Goal: Task Accomplishment & Management: Manage account settings

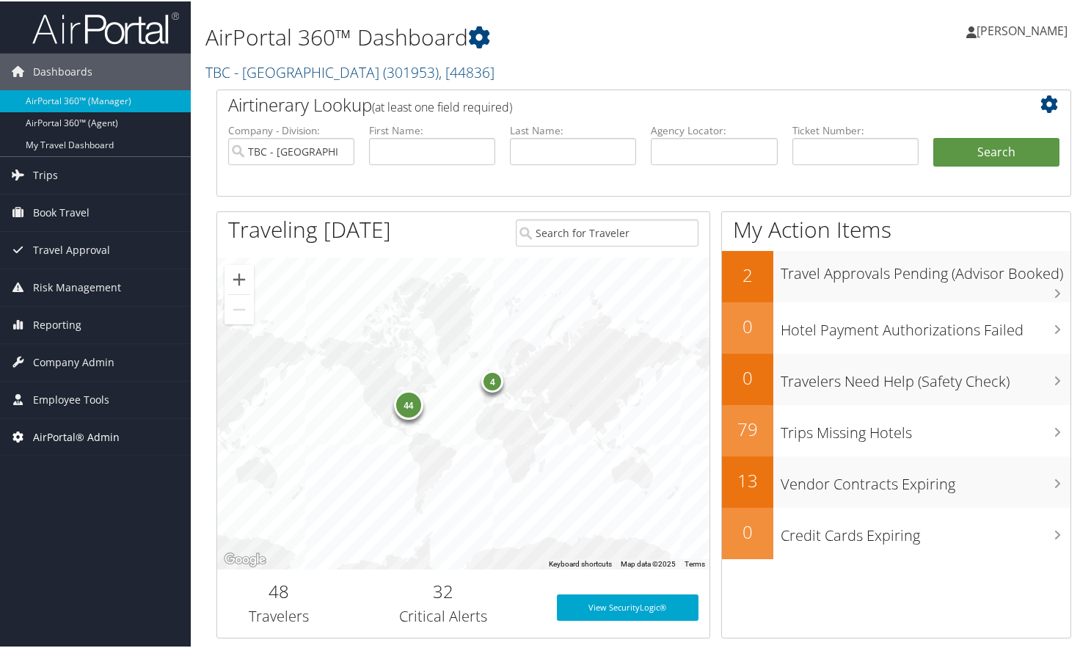
click at [74, 429] on span "AirPortal® Admin" at bounding box center [76, 435] width 87 height 37
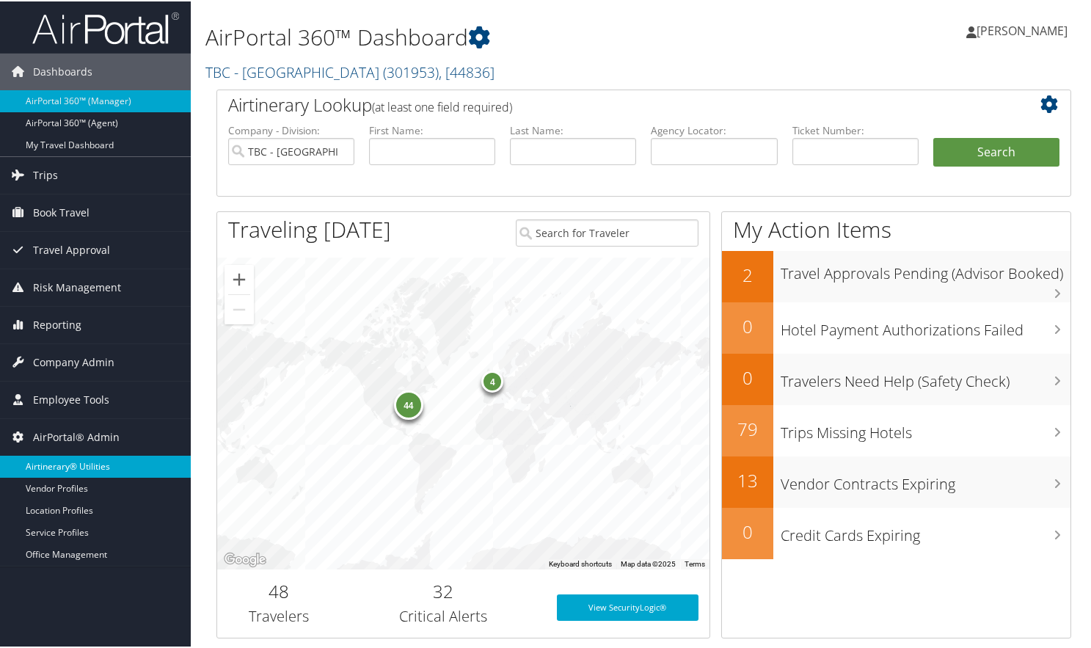
click at [76, 464] on link "Airtinerary® Utilities" at bounding box center [95, 465] width 191 height 22
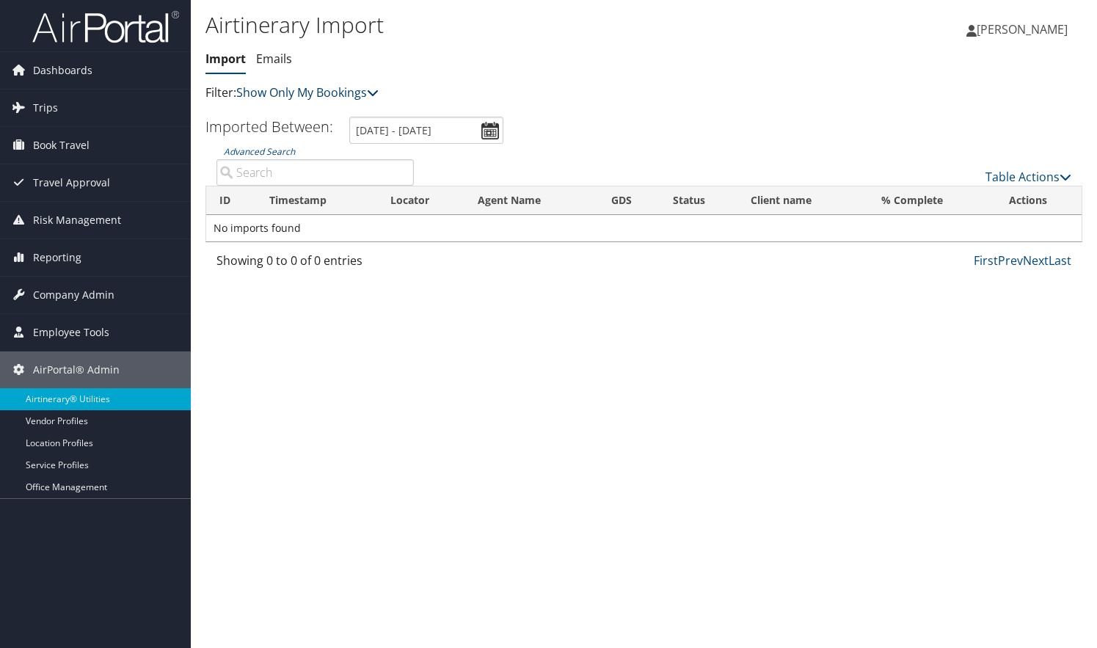
click at [385, 89] on p "Filter: Show Only My Bookings" at bounding box center [497, 93] width 585 height 19
click at [378, 89] on icon at bounding box center [373, 93] width 12 height 12
click at [357, 108] on link "Show My TMC Bookings" at bounding box center [336, 115] width 193 height 25
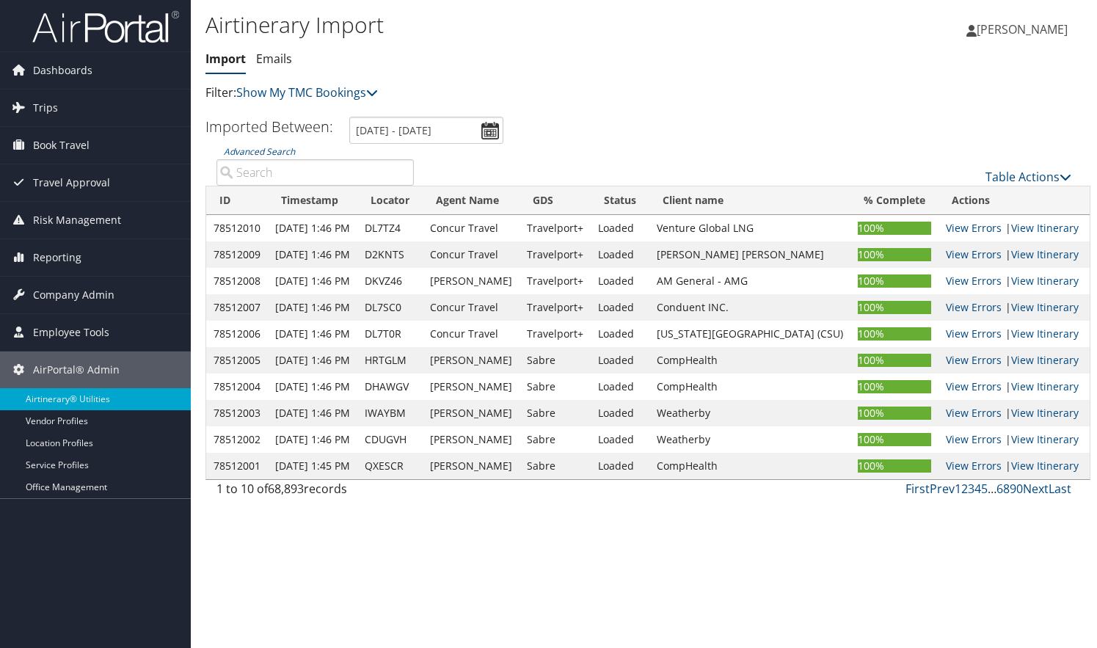
click at [264, 175] on input "Advanced Search" at bounding box center [314, 172] width 197 height 26
paste input "DK40QX"
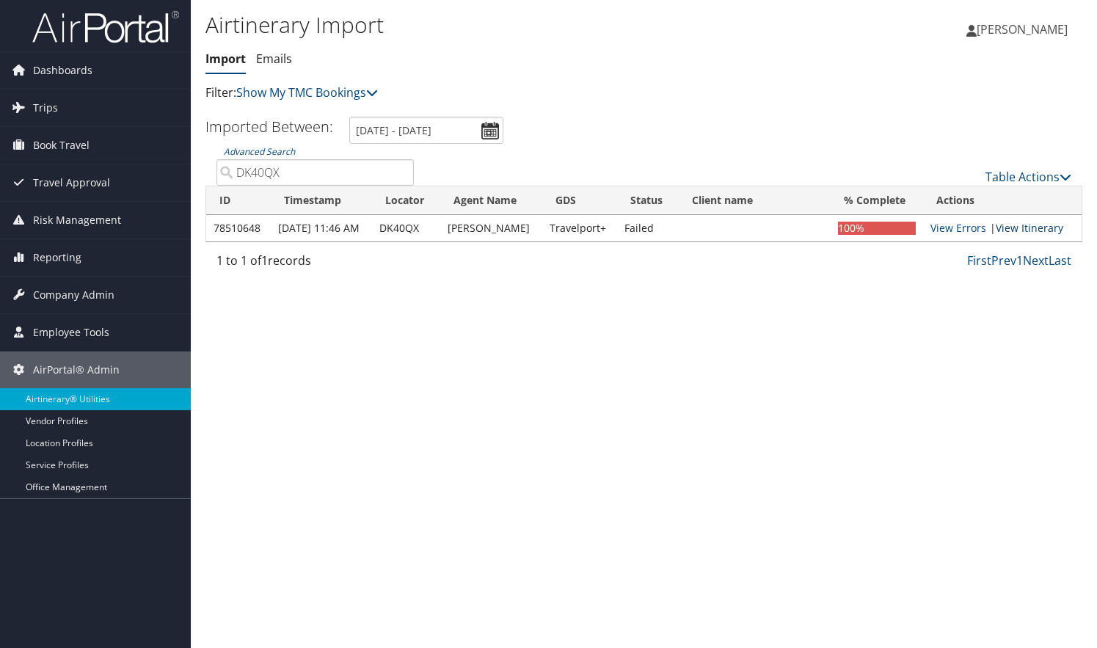
type input "DK40QX"
click at [1009, 227] on link "View Itinerary" at bounding box center [1028, 228] width 67 height 14
click at [90, 328] on span "Employee Tools" at bounding box center [71, 332] width 76 height 37
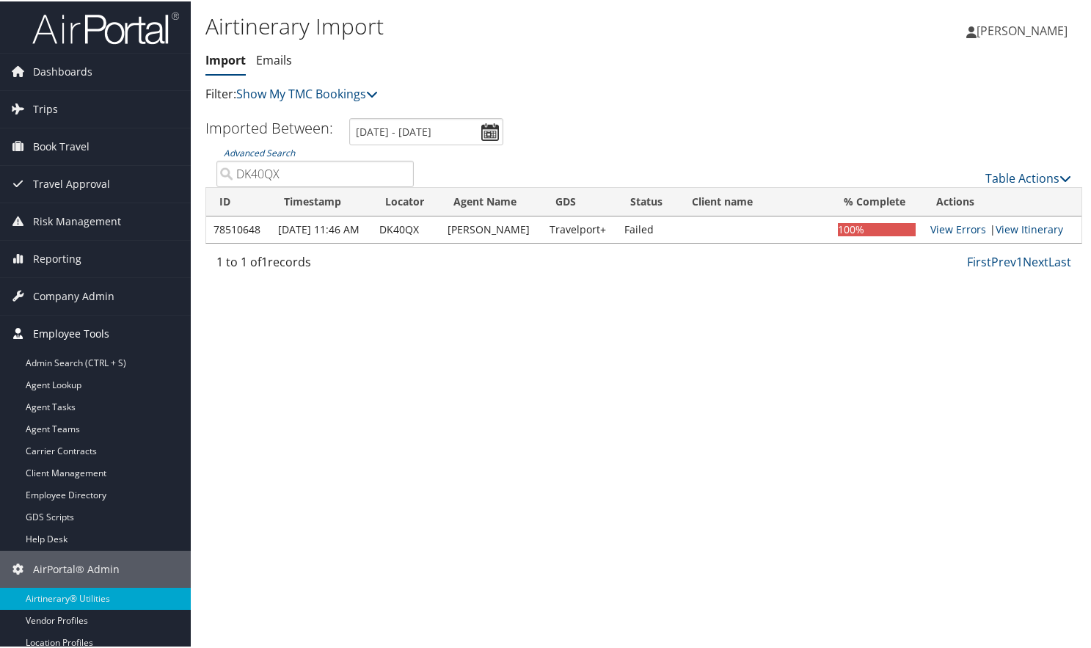
click at [87, 334] on span "Employee Tools" at bounding box center [71, 332] width 76 height 37
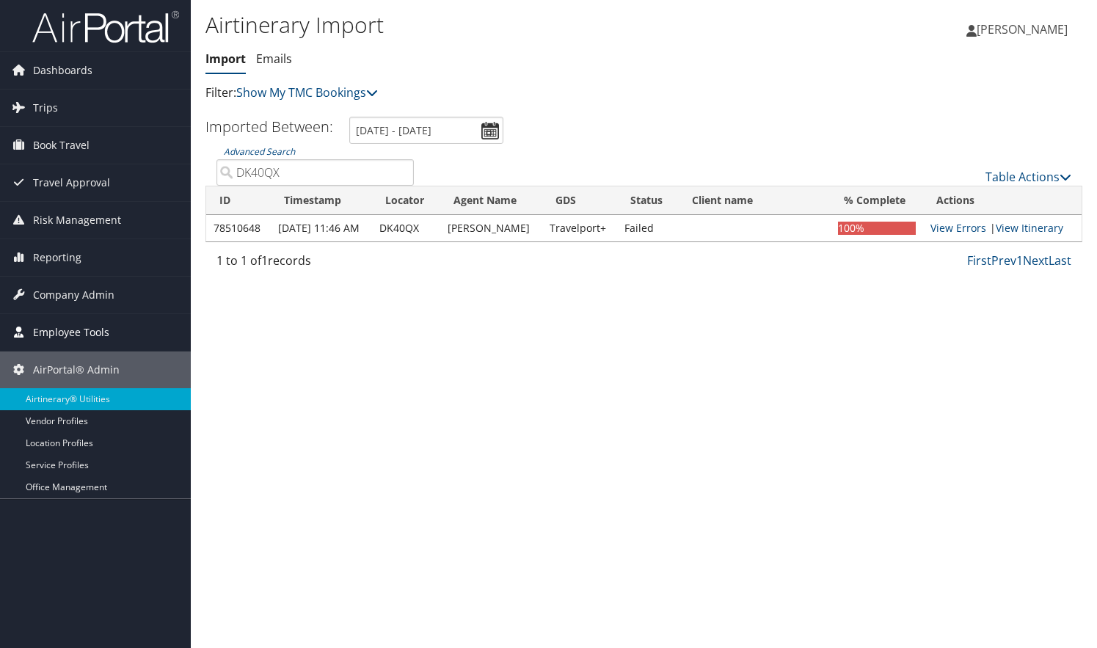
click at [74, 326] on span "Employee Tools" at bounding box center [71, 332] width 76 height 37
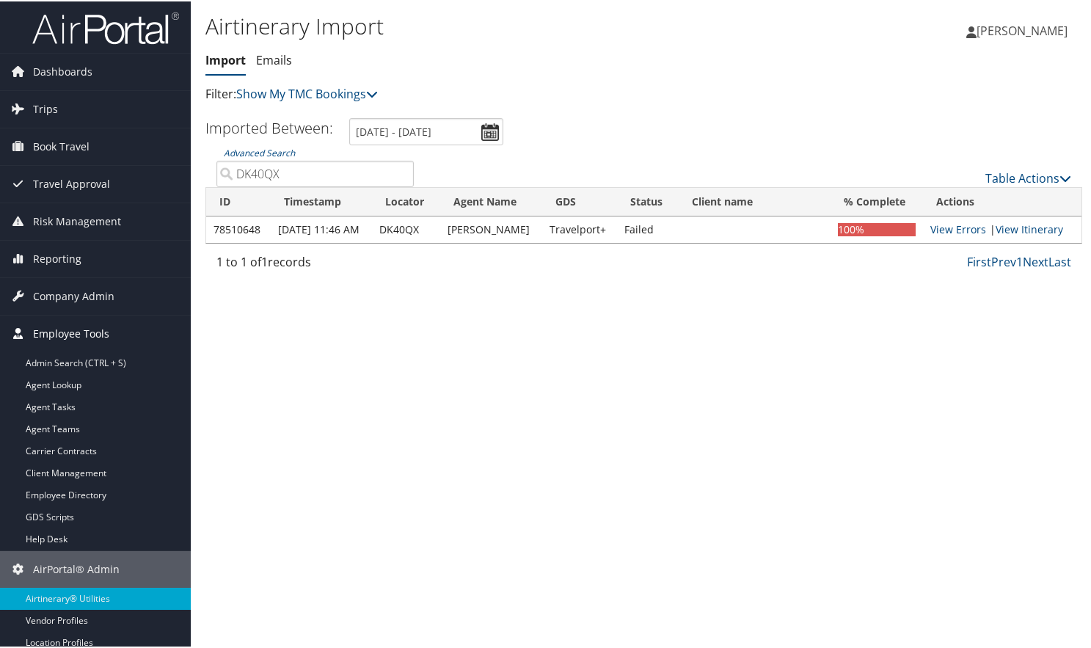
click at [59, 339] on span "Employee Tools" at bounding box center [71, 332] width 76 height 37
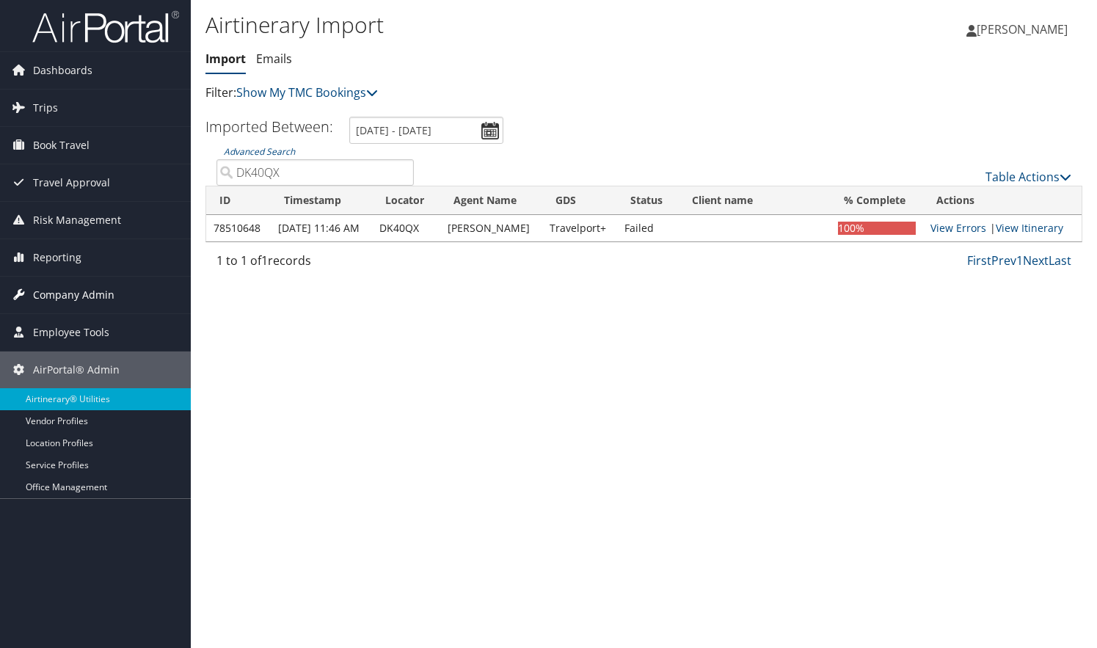
click at [68, 296] on span "Company Admin" at bounding box center [73, 295] width 81 height 37
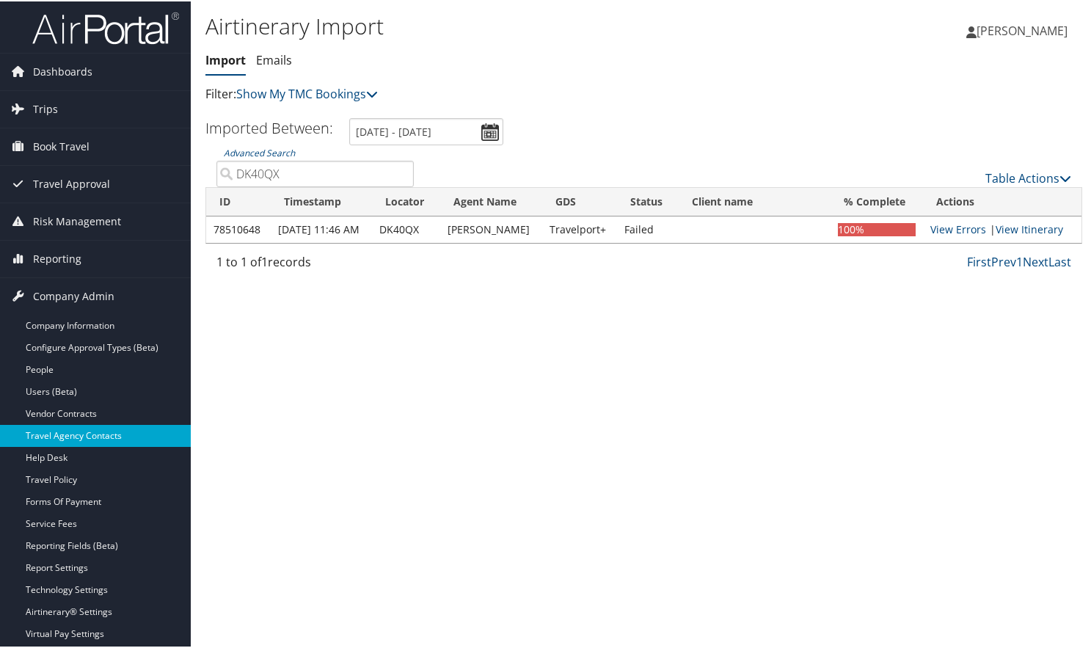
click at [59, 434] on link "Travel Agency Contacts" at bounding box center [95, 434] width 191 height 22
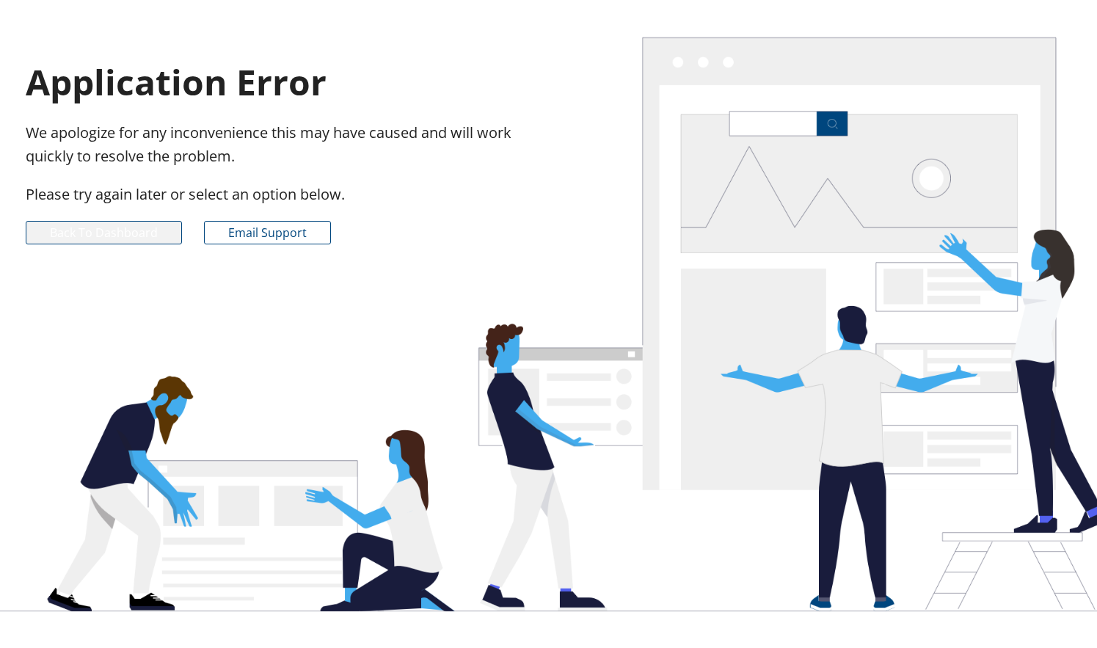
click at [125, 230] on link "Back to Dashboard" at bounding box center [104, 232] width 156 height 23
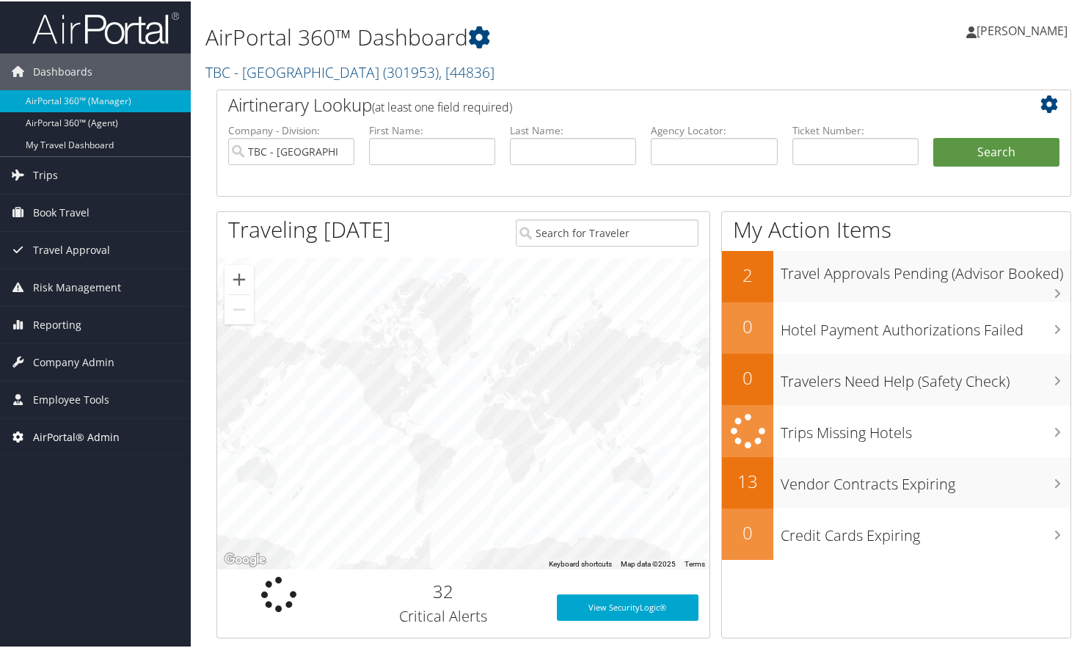
click at [44, 439] on span "AirPortal® Admin" at bounding box center [76, 435] width 87 height 37
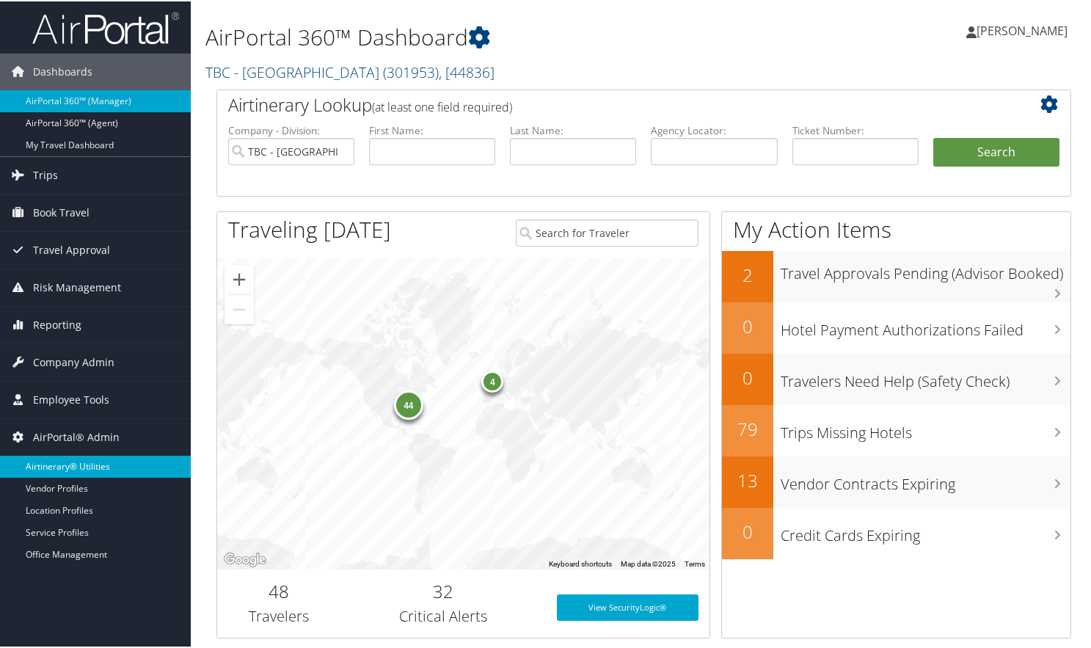
click at [67, 466] on link "Airtinerary® Utilities" at bounding box center [95, 465] width 191 height 22
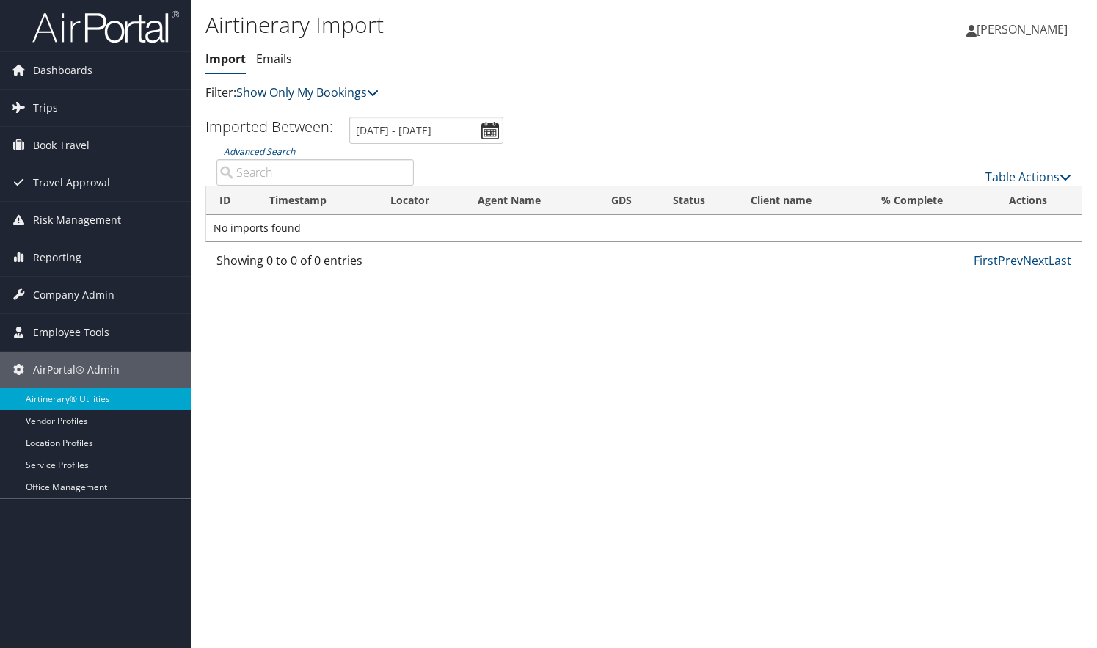
click at [321, 93] on link "Show Only My Bookings" at bounding box center [307, 92] width 142 height 16
click at [316, 119] on link "Show My TMC Bookings" at bounding box center [336, 115] width 193 height 25
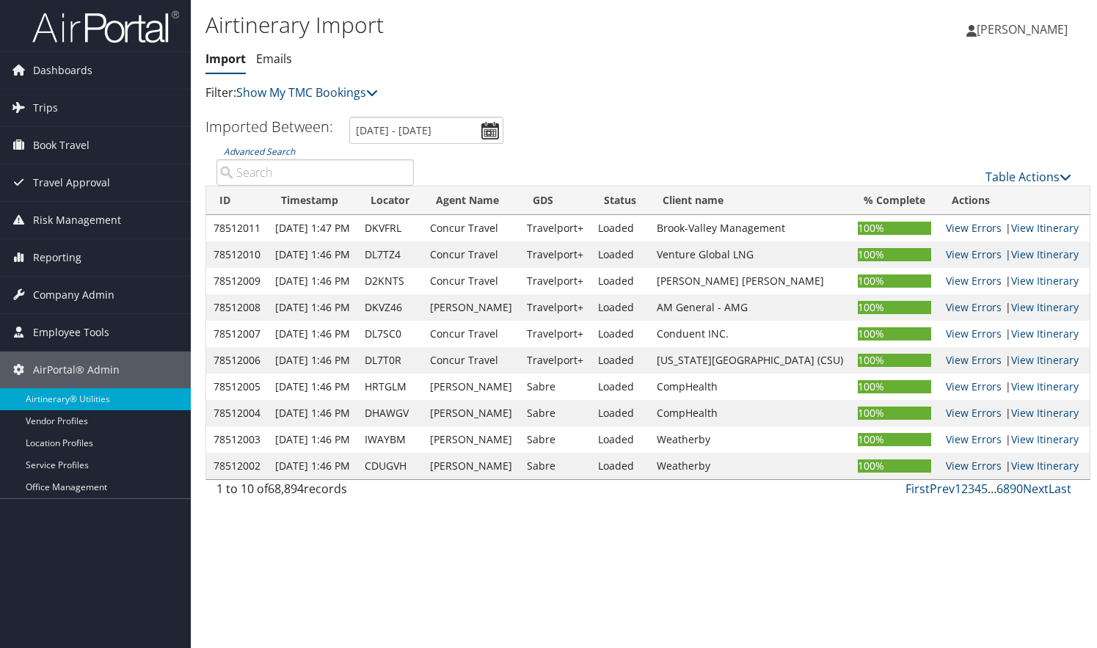
drag, startPoint x: 246, startPoint y: 172, endPoint x: 296, endPoint y: 166, distance: 50.2
click at [247, 173] on input "Advanced Search" at bounding box center [314, 172] width 197 height 26
paste input "DK40QX"
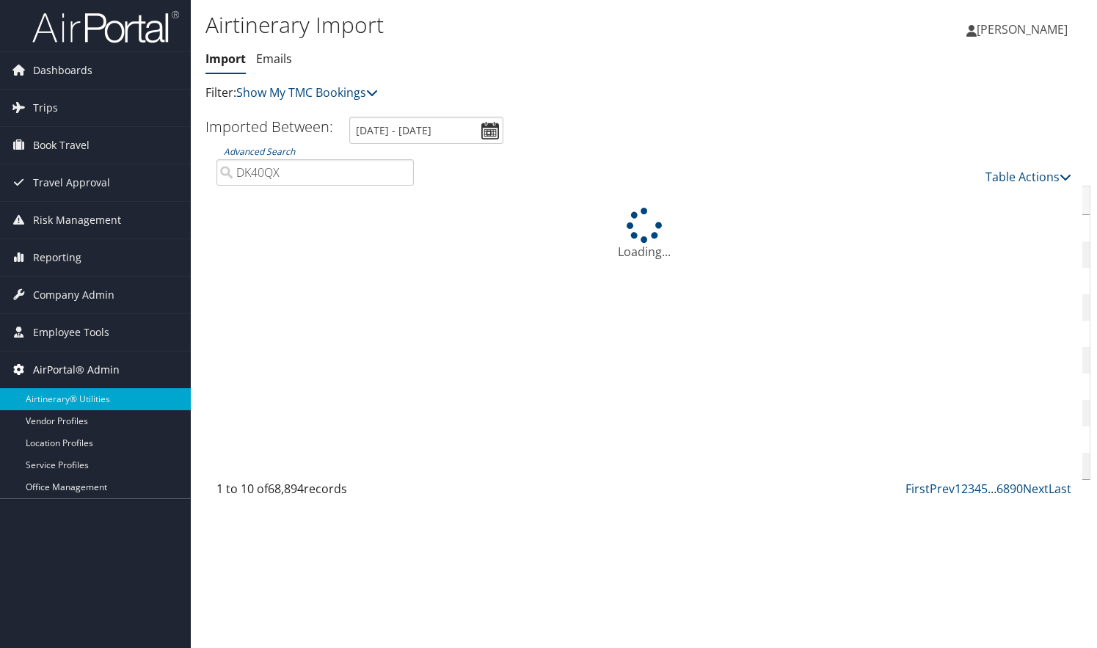
type input "DK40QX"
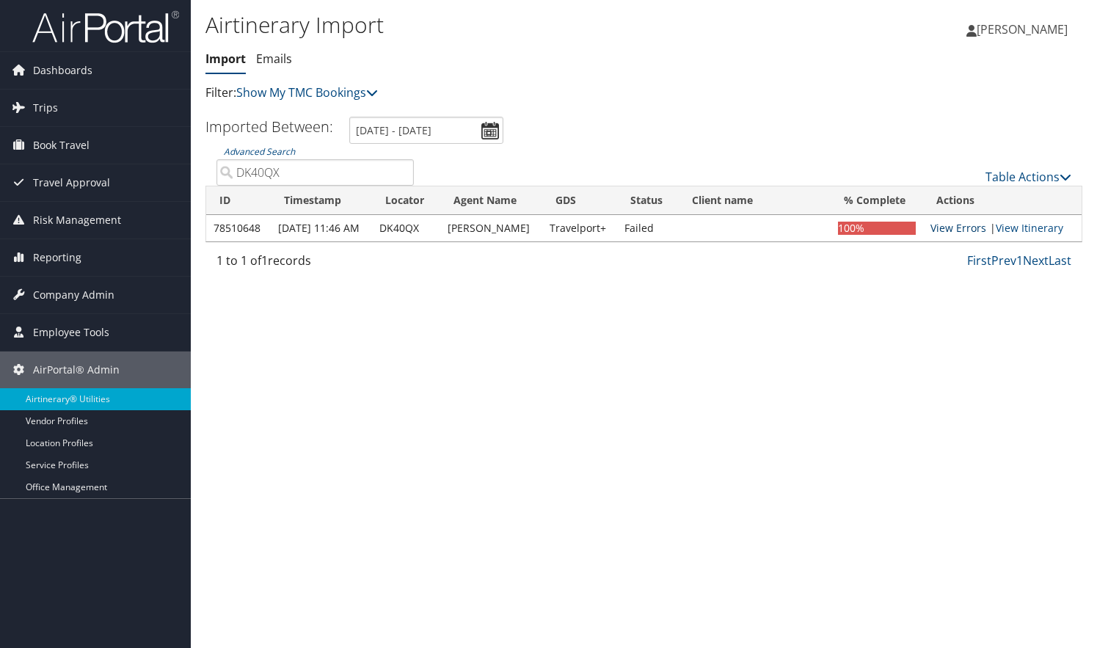
click at [966, 228] on link "View Errors" at bounding box center [958, 228] width 56 height 14
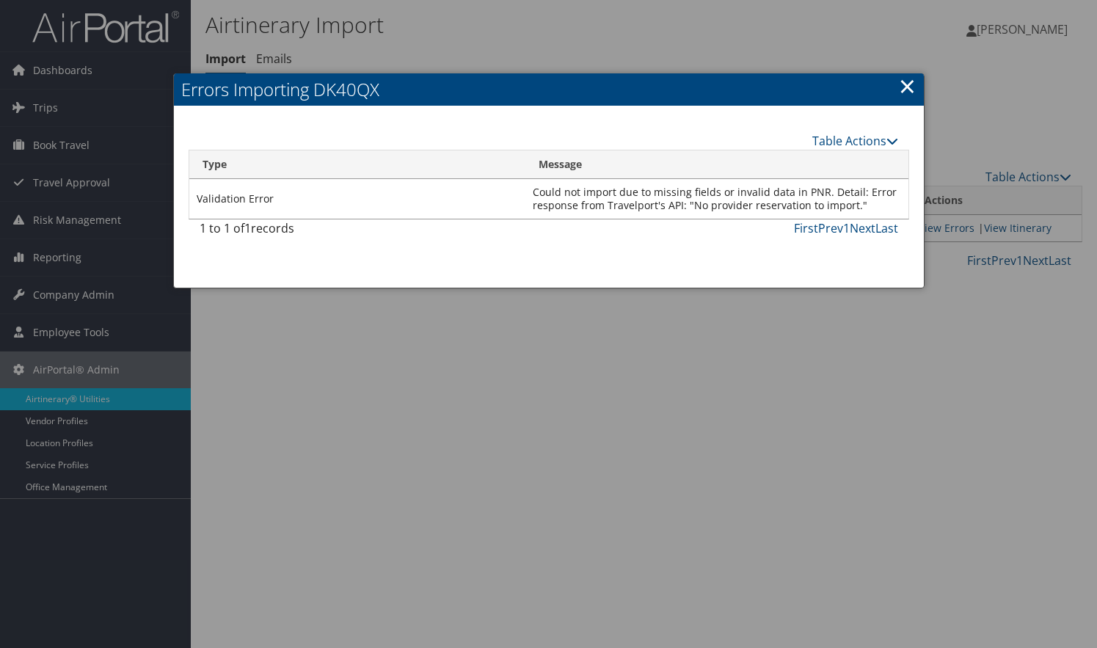
click at [905, 88] on link "×" at bounding box center [906, 85] width 17 height 29
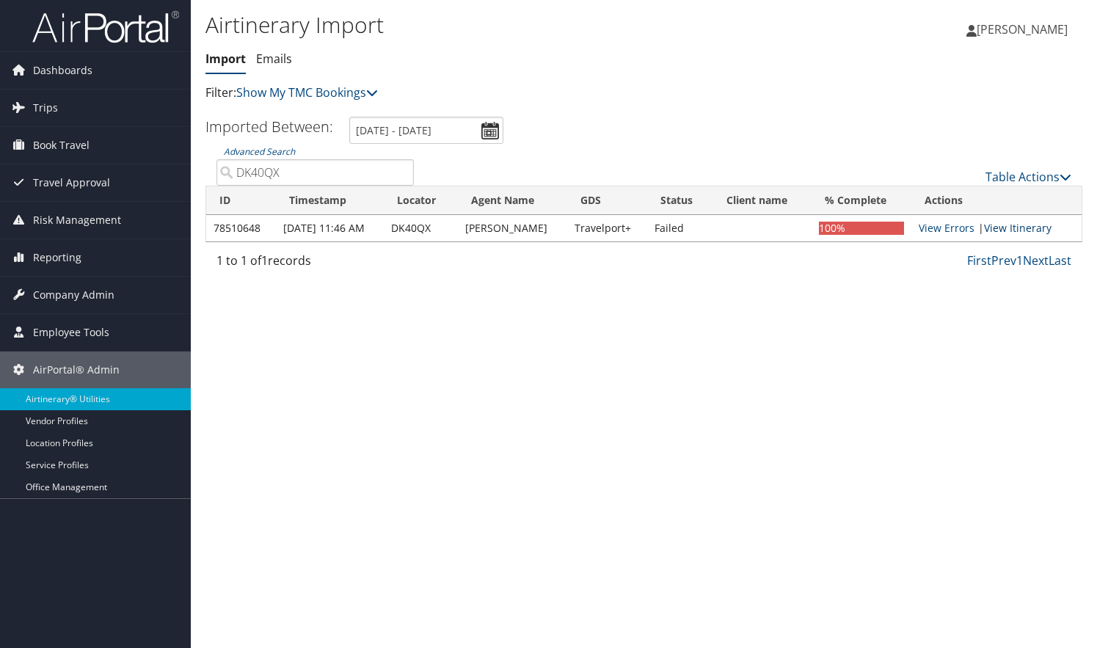
click at [993, 225] on link "View Itinerary" at bounding box center [1017, 228] width 67 height 14
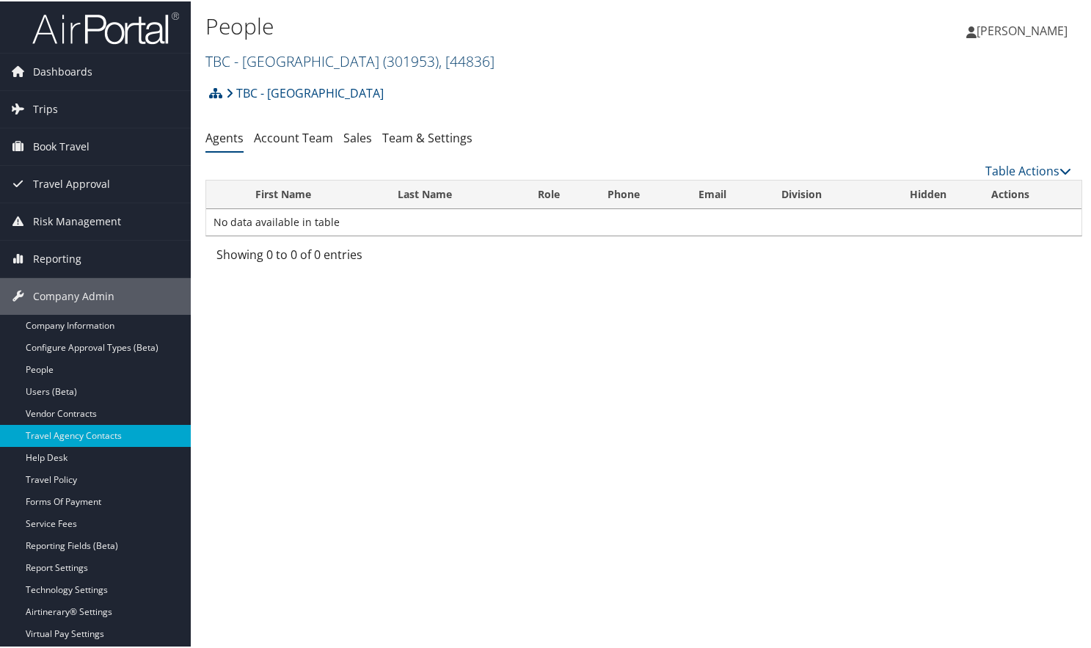
click at [336, 65] on link "TBC - Northeastern University ( 301953 ) , [ 44836 ]" at bounding box center [349, 60] width 289 height 20
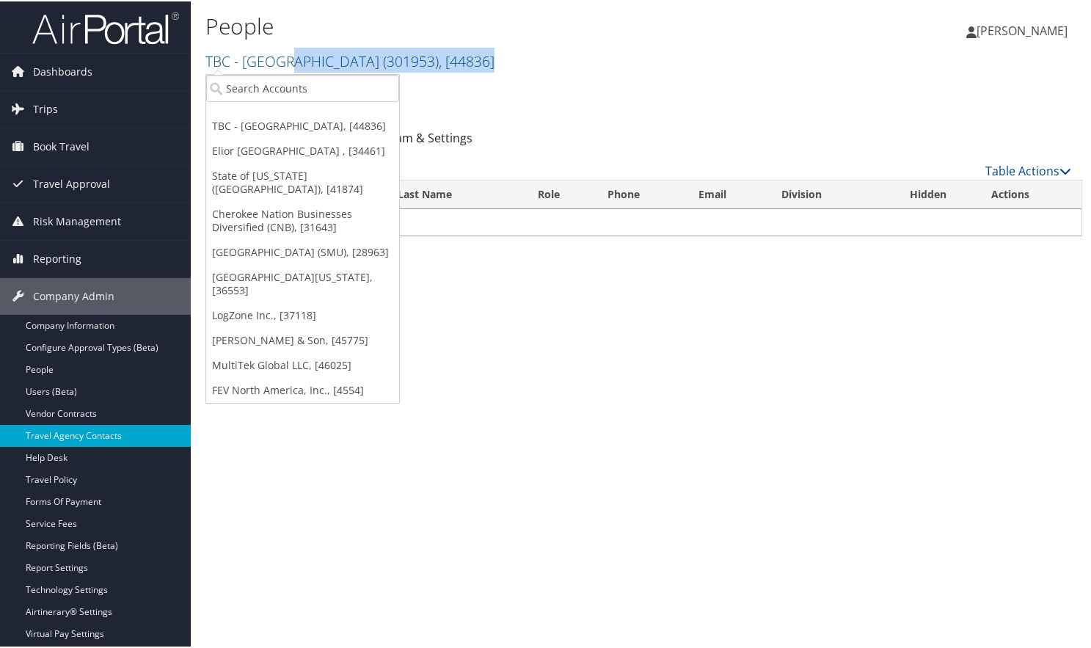
click at [290, 73] on div "People TBC - Northeastern University ( 301953 ) , [ 44836 ] TBC - Northeastern …" at bounding box center [497, 42] width 585 height 70
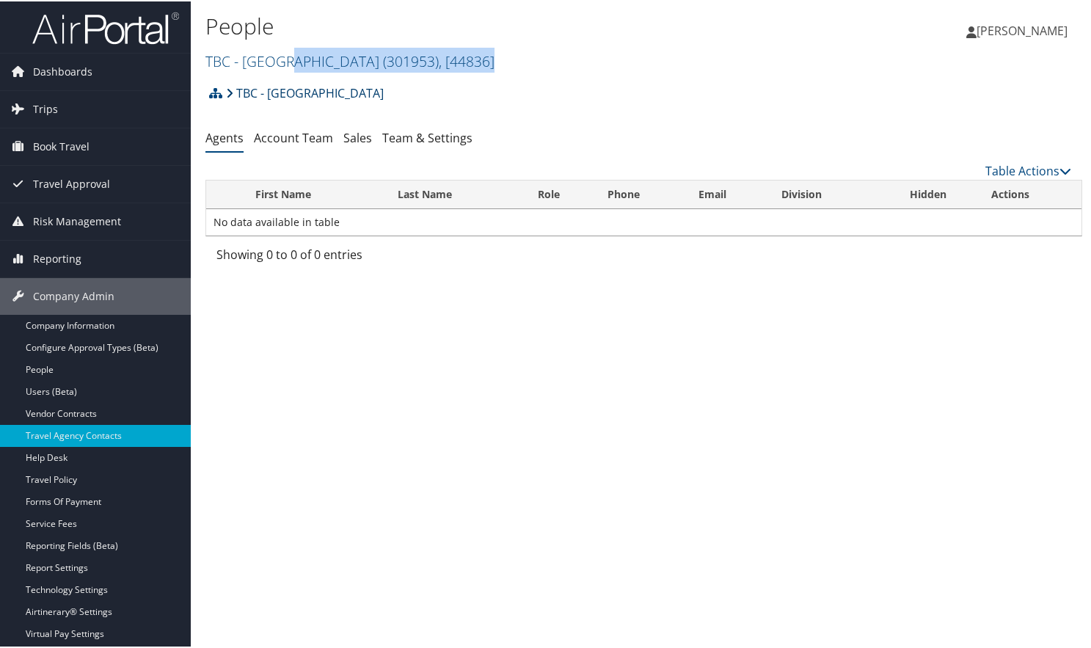
drag, startPoint x: 289, startPoint y: 73, endPoint x: 285, endPoint y: 89, distance: 16.7
click at [285, 89] on link "TBC - [GEOGRAPHIC_DATA]" at bounding box center [305, 91] width 158 height 29
click at [301, 59] on link "TBC - Northeastern University ( 301953 ) , [ 44836 ]" at bounding box center [349, 60] width 289 height 20
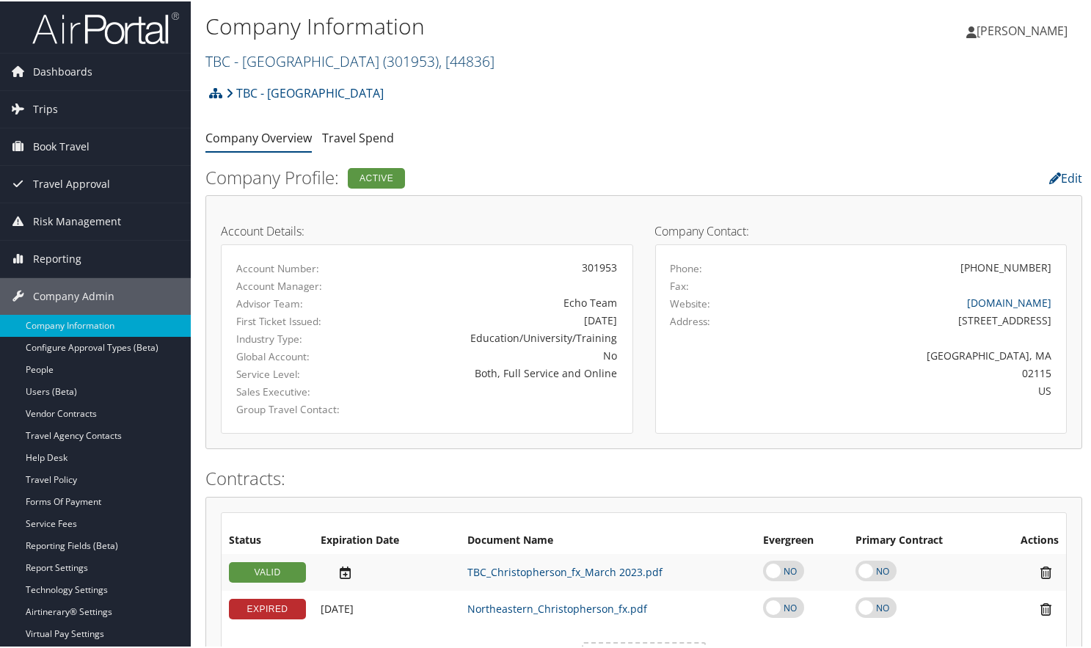
click at [295, 58] on link "TBC - [GEOGRAPHIC_DATA] ( 301953 ) , [ 44836 ]" at bounding box center [349, 60] width 289 height 20
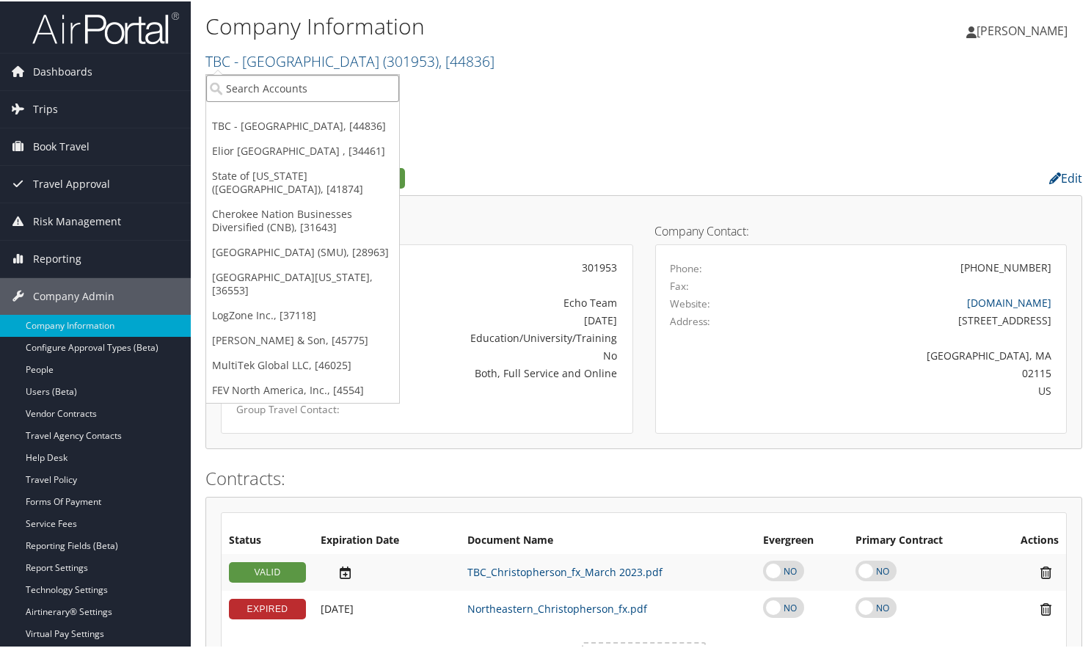
click at [270, 89] on input "search" at bounding box center [302, 86] width 193 height 27
type input "G"
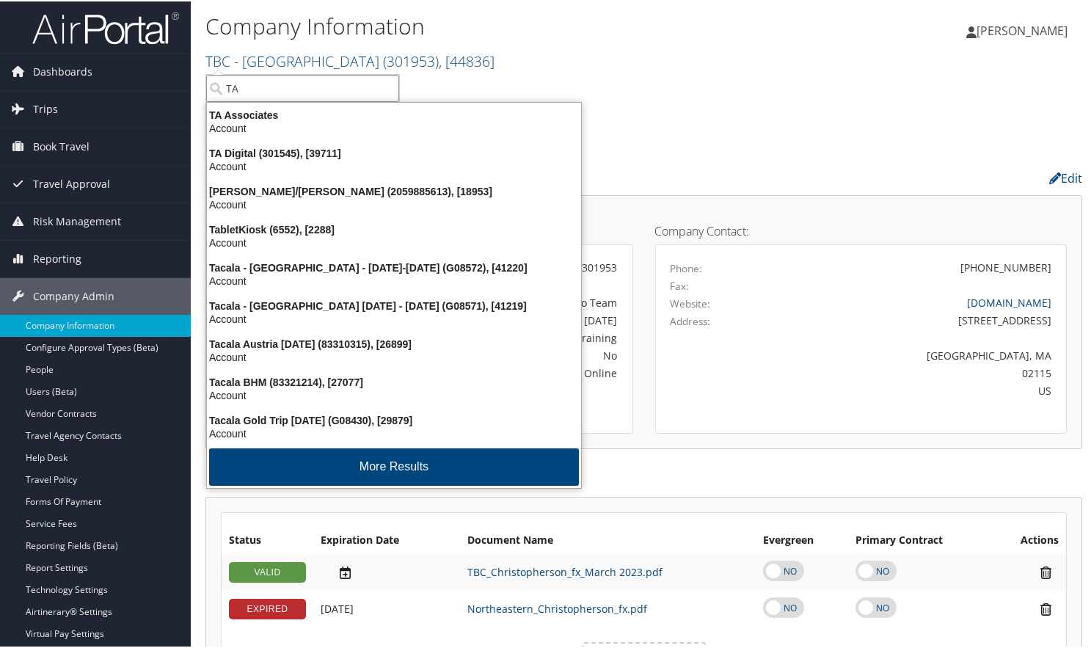
type input "TA D"
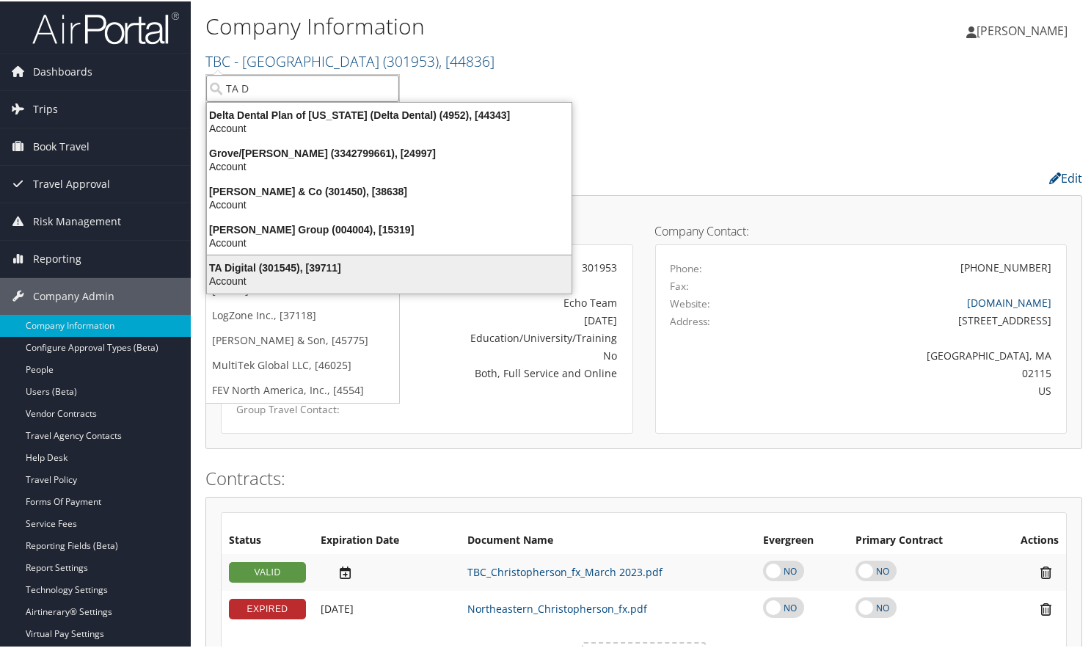
click at [255, 269] on div "TA Digital (301545), [39711]" at bounding box center [389, 266] width 382 height 13
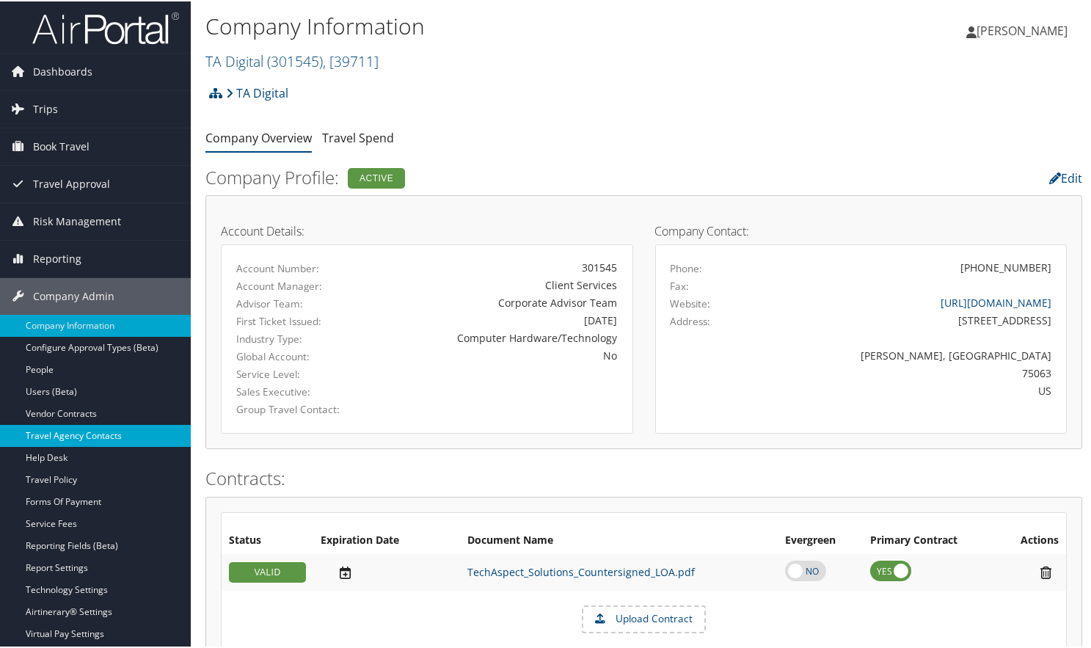
click at [78, 431] on link "Travel Agency Contacts" at bounding box center [95, 434] width 191 height 22
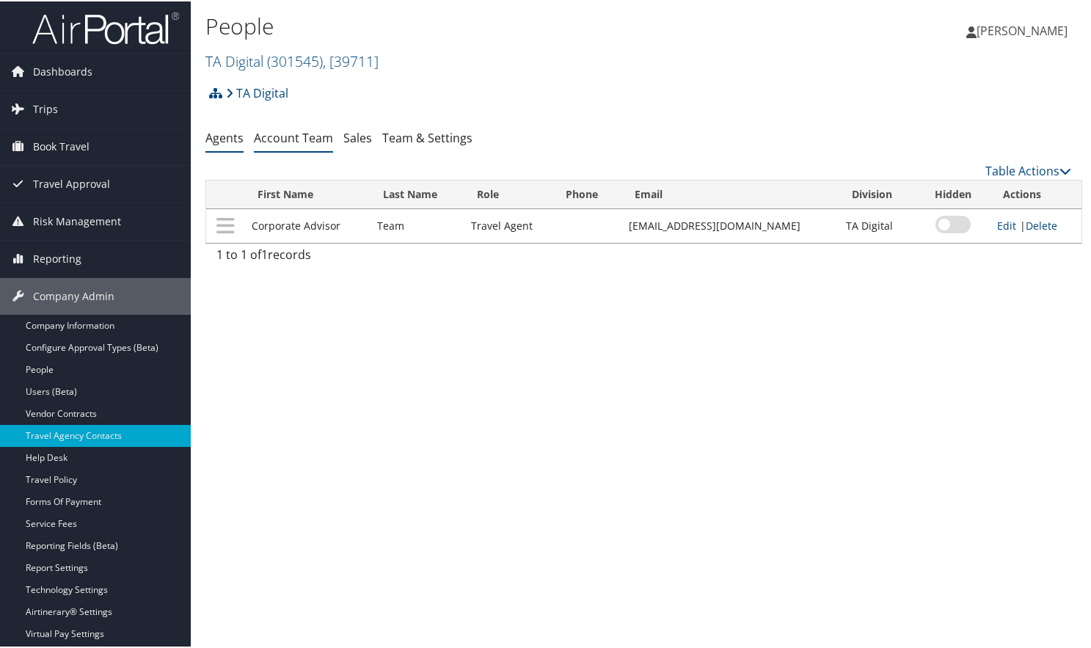
click at [295, 131] on link "Account Team" at bounding box center [293, 136] width 79 height 16
